Goal: Information Seeking & Learning: Find specific fact

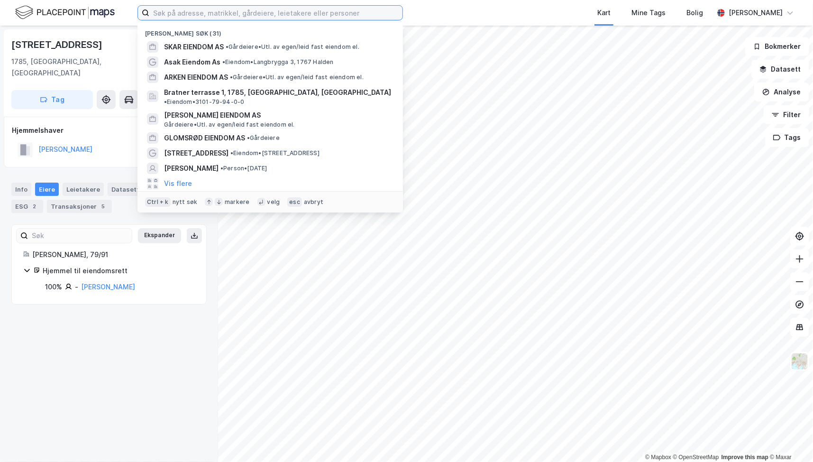
click at [222, 16] on input at bounding box center [275, 13] width 253 height 14
type input "k"
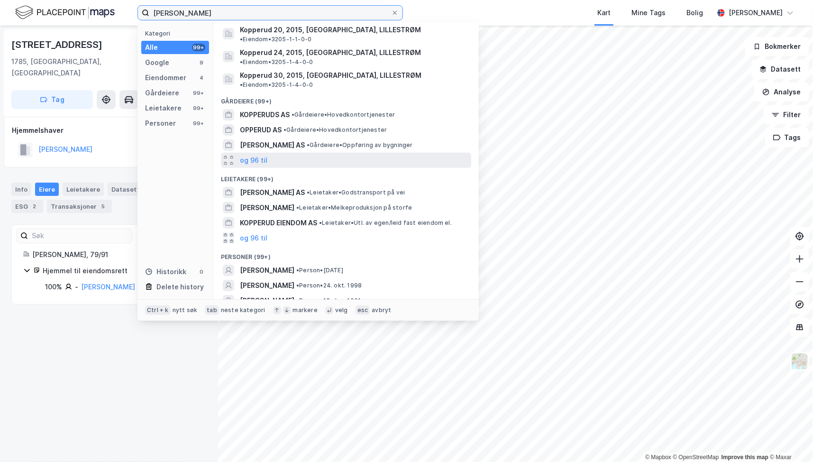
scroll to position [119, 0]
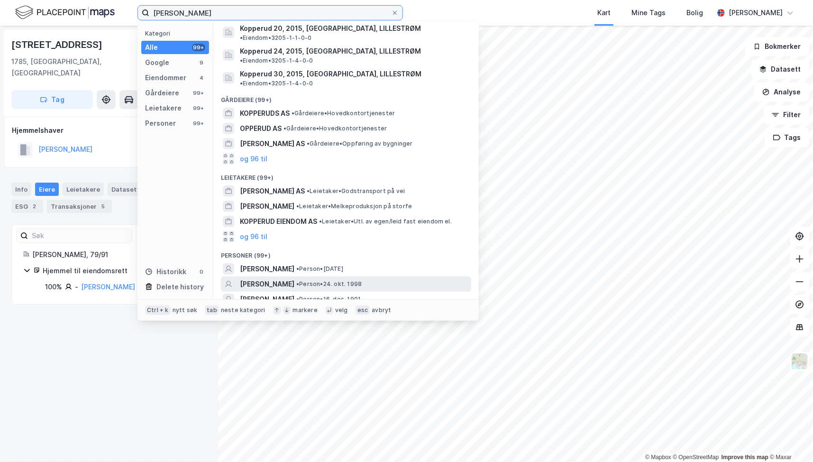
type input "[PERSON_NAME]"
click at [289, 278] on span "[PERSON_NAME]" at bounding box center [267, 283] width 55 height 11
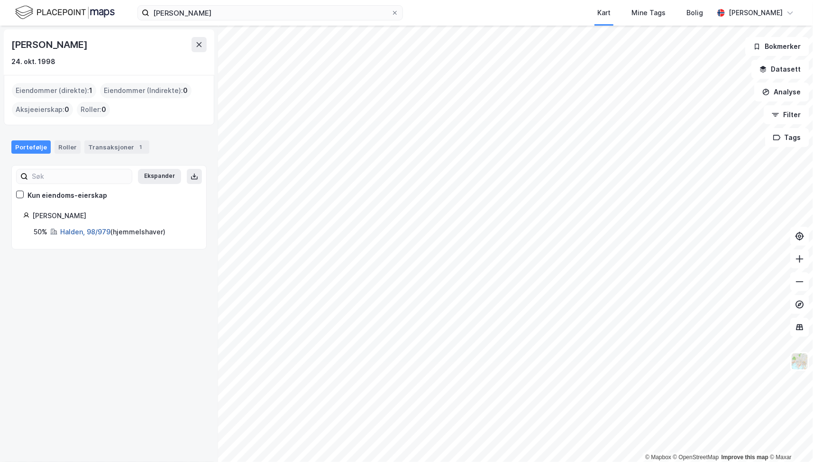
click at [95, 230] on link "Halden, 98/979" at bounding box center [85, 232] width 50 height 8
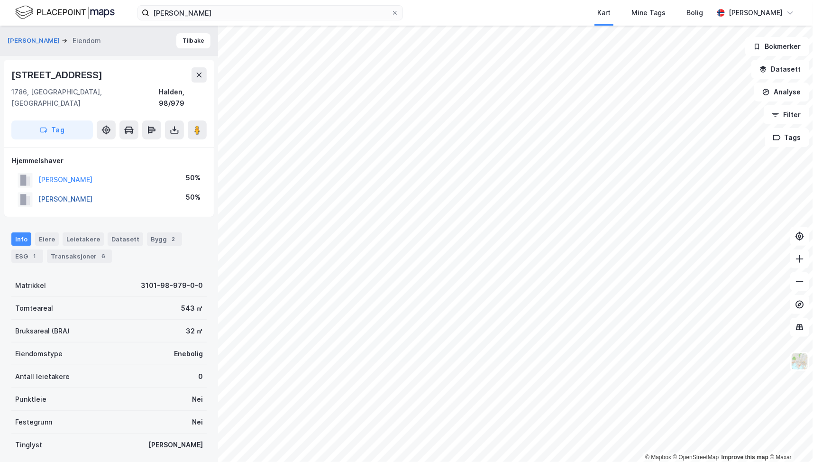
click at [0, 0] on button "[PERSON_NAME]" at bounding box center [0, 0] width 0 height 0
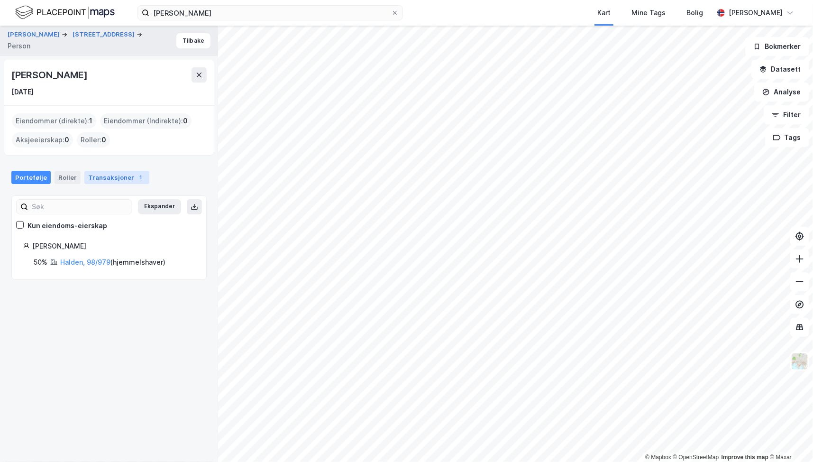
click at [103, 176] on div "Transaksjoner 1" at bounding box center [116, 177] width 65 height 13
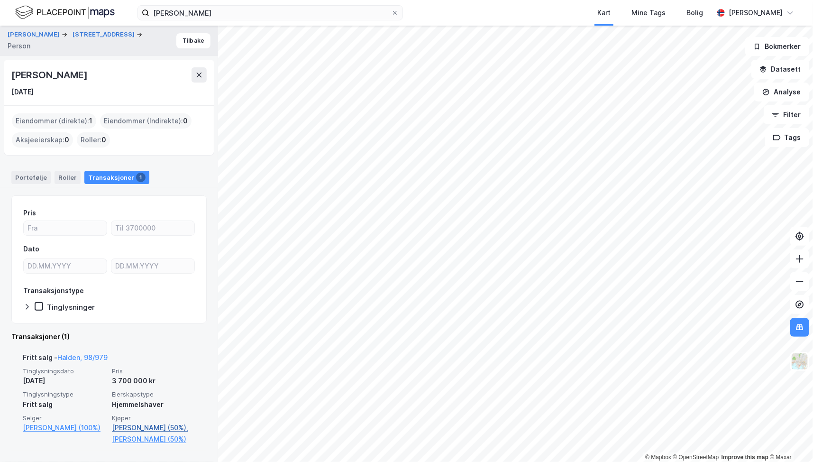
click at [156, 423] on link "[PERSON_NAME] (50%)," at bounding box center [153, 427] width 83 height 11
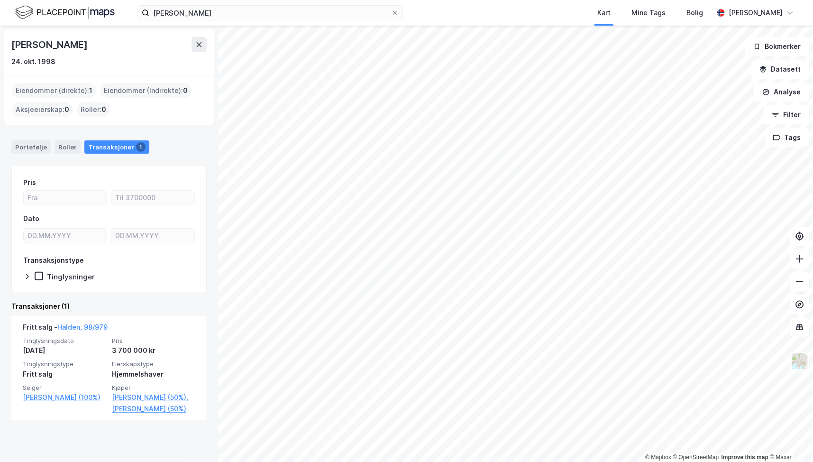
click at [67, 91] on div "Eiendommer (direkte) : 1" at bounding box center [54, 90] width 84 height 15
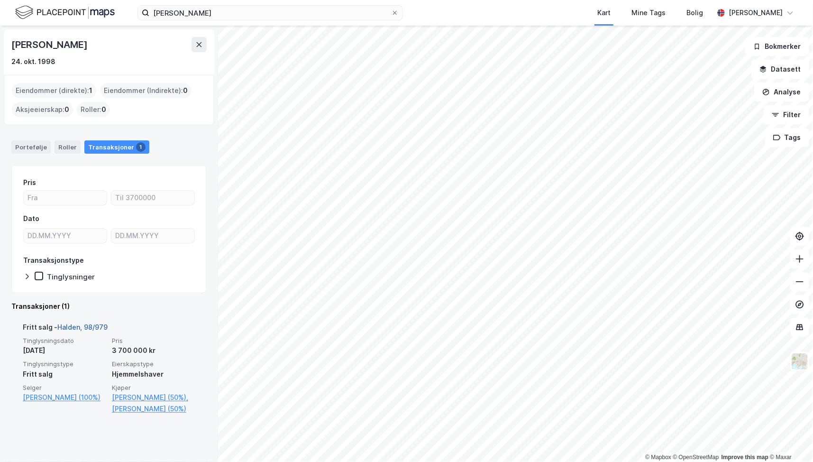
click at [85, 326] on link "Halden, 98/979" at bounding box center [82, 327] width 50 height 8
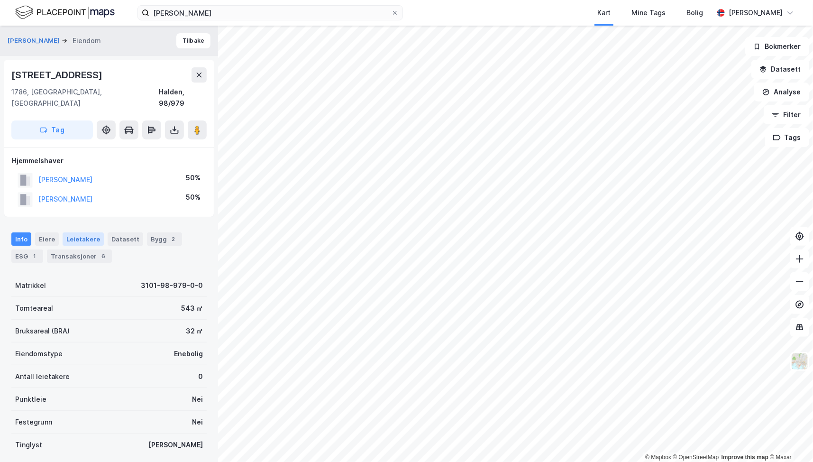
click at [77, 232] on div "Leietakere" at bounding box center [83, 238] width 41 height 13
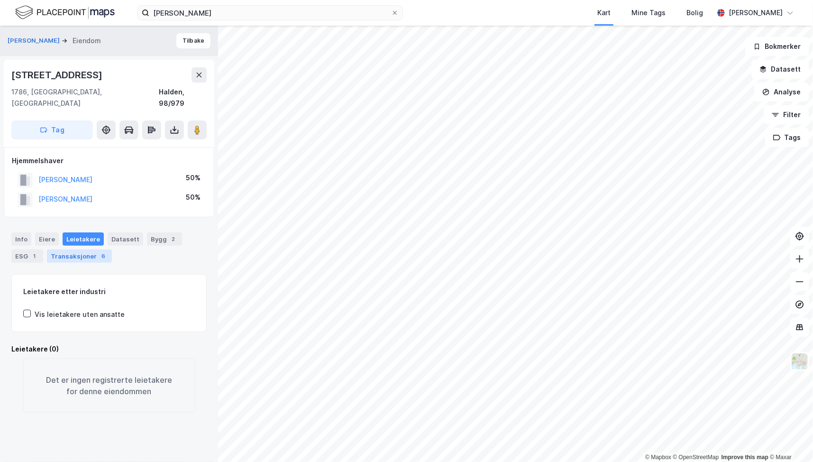
click at [77, 249] on div "Transaksjoner 6" at bounding box center [79, 255] width 65 height 13
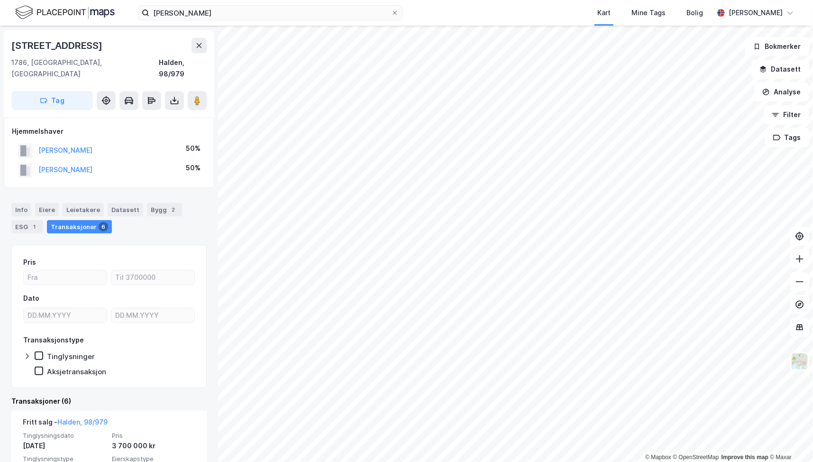
scroll to position [28, 0]
click at [0, 0] on button "[PERSON_NAME]" at bounding box center [0, 0] width 0 height 0
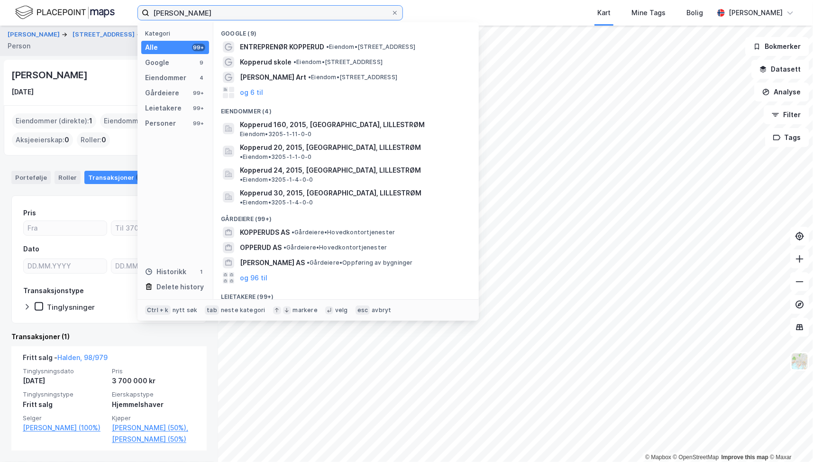
click at [195, 15] on input "[PERSON_NAME]" at bounding box center [270, 13] width 242 height 14
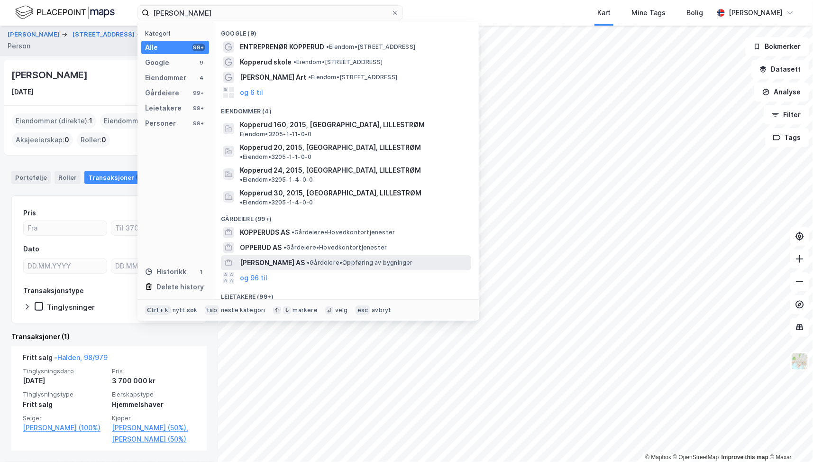
click at [272, 257] on span "[PERSON_NAME] AS" at bounding box center [272, 262] width 65 height 11
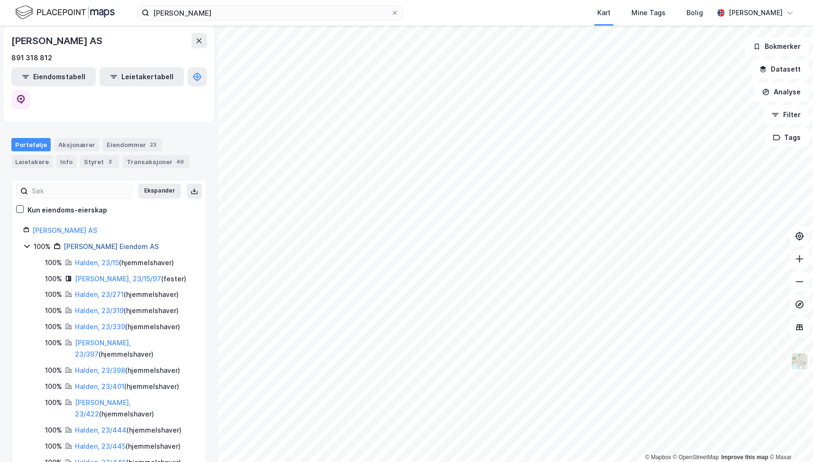
scroll to position [66, 0]
click at [101, 323] on link "Halden, 23/339" at bounding box center [100, 327] width 50 height 8
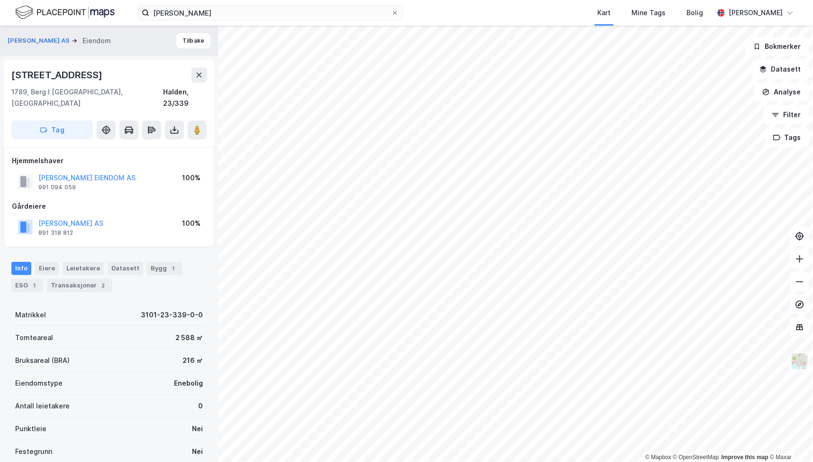
scroll to position [28, 0]
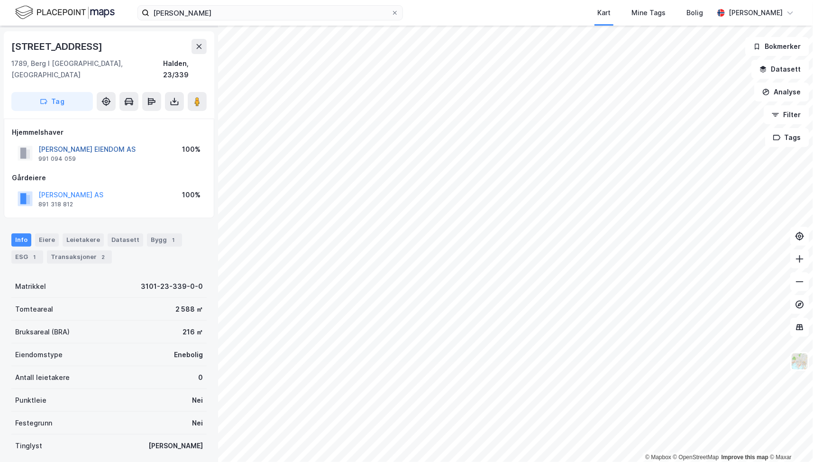
click at [0, 0] on button "[PERSON_NAME] EIENDOM AS" at bounding box center [0, 0] width 0 height 0
